Goal: Information Seeking & Learning: Learn about a topic

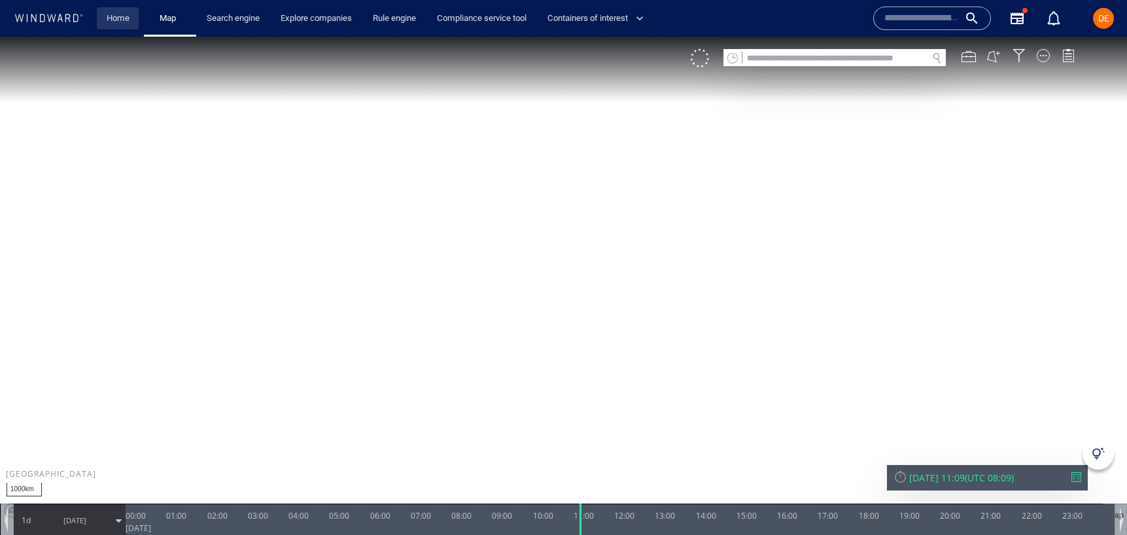
click at [121, 18] on link "Home" at bounding box center [117, 18] width 33 height 23
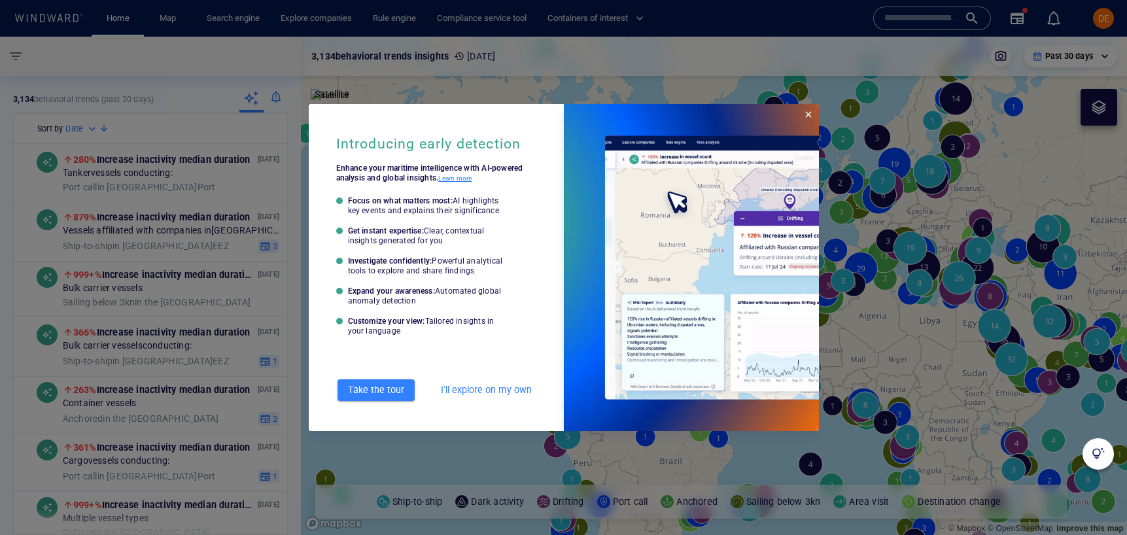
click at [807, 113] on span "Close" at bounding box center [808, 114] width 10 height 10
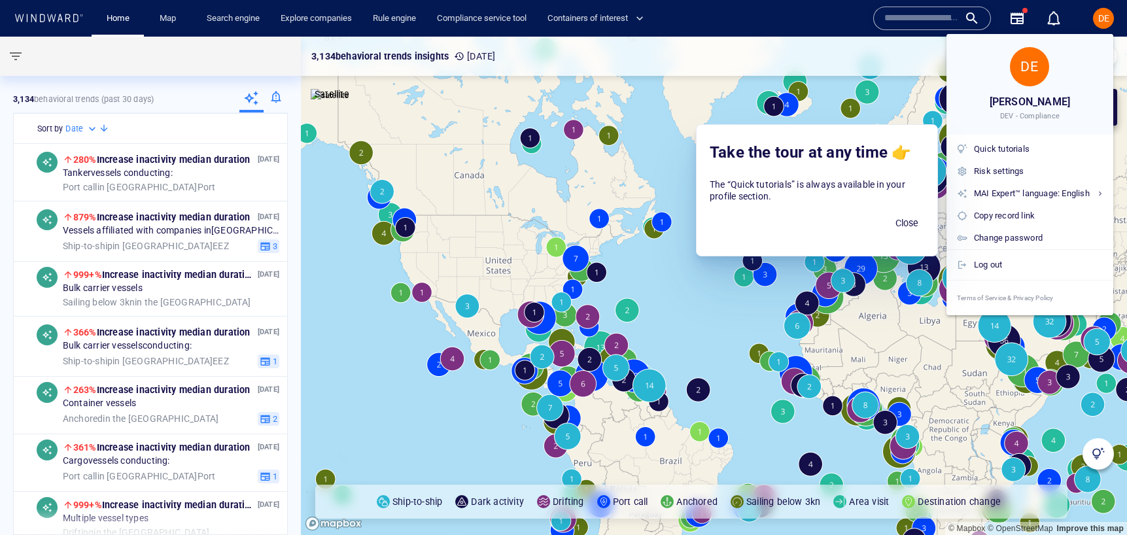
click at [726, 67] on div at bounding box center [563, 267] width 1127 height 535
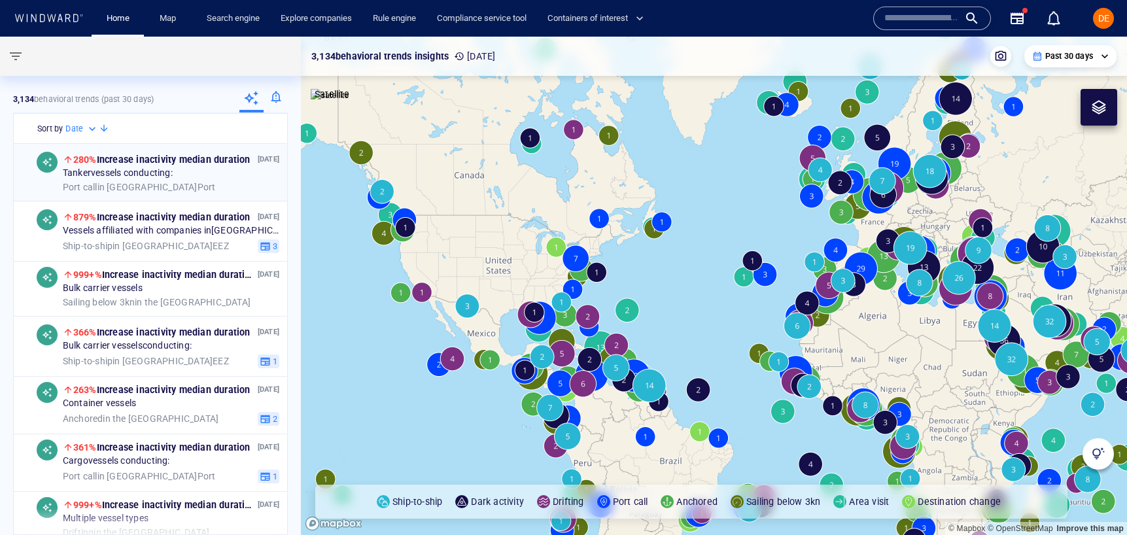
click at [114, 169] on span "Tanker vessels conducting:" at bounding box center [118, 173] width 110 height 12
